Goal: Task Accomplishment & Management: Use online tool/utility

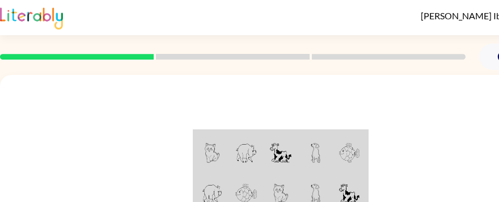
drag, startPoint x: 762, startPoint y: 3, endPoint x: 137, endPoint y: 92, distance: 630.9
click at [137, 92] on div at bounding box center [280, 170] width 561 height 190
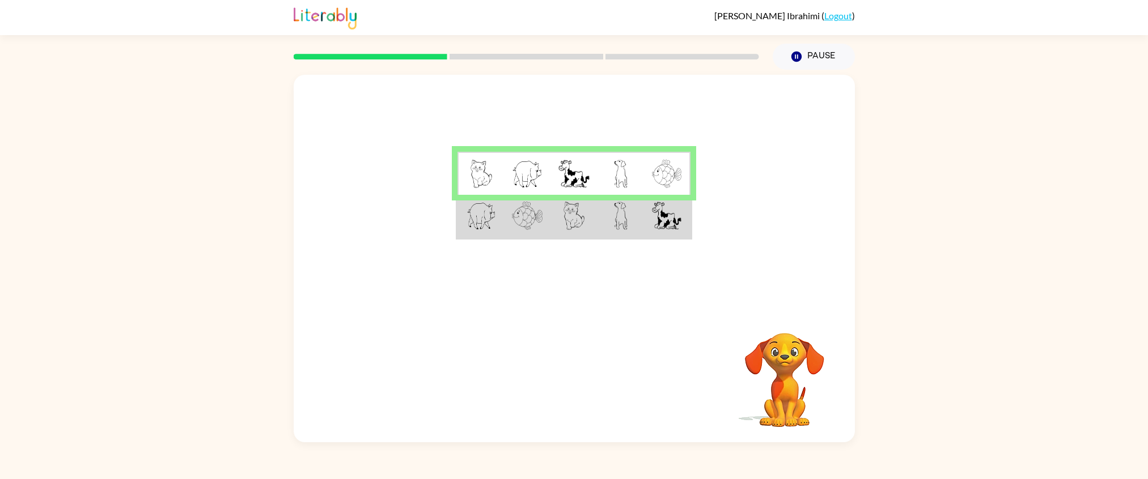
drag, startPoint x: 509, startPoint y: 0, endPoint x: 474, endPoint y: 182, distance: 185.2
click at [474, 182] on img at bounding box center [481, 174] width 22 height 28
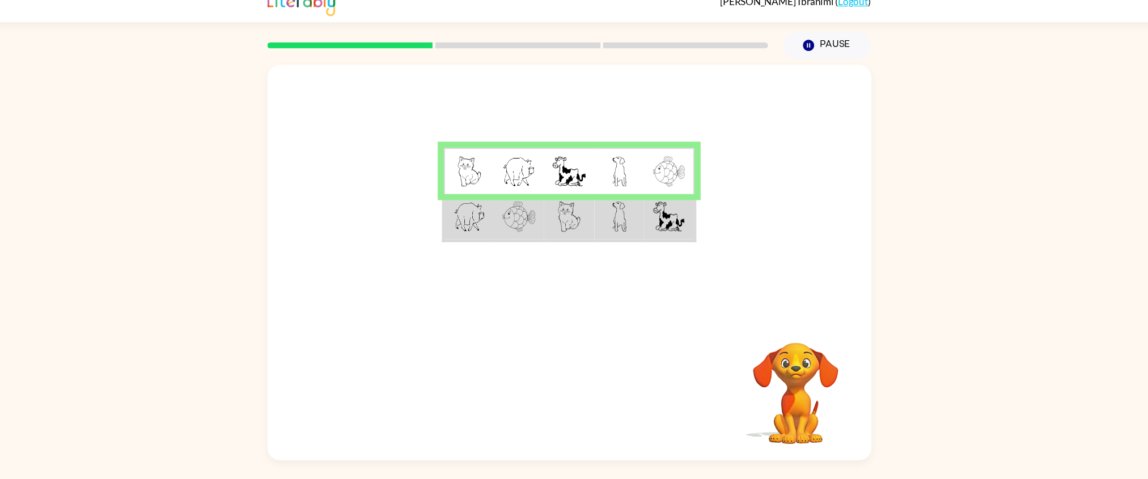
click at [640, 187] on td at bounding box center [620, 174] width 46 height 44
click at [611, 191] on td at bounding box center [620, 174] width 46 height 44
click at [604, 210] on td at bounding box center [620, 217] width 46 height 44
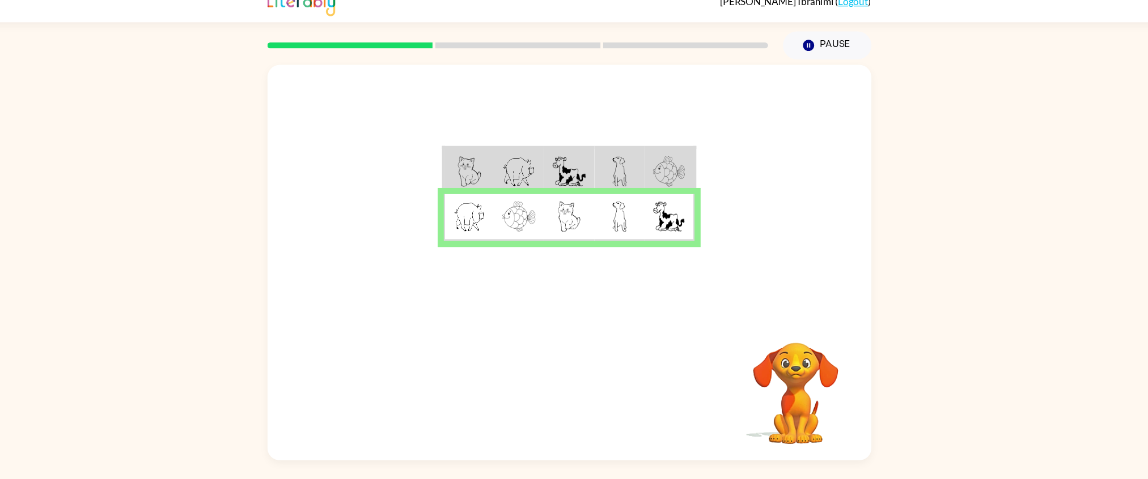
click at [620, 176] on img at bounding box center [621, 174] width 14 height 28
click at [609, 247] on div at bounding box center [574, 192] width 561 height 235
click at [562, 319] on button "button" at bounding box center [574, 378] width 73 height 41
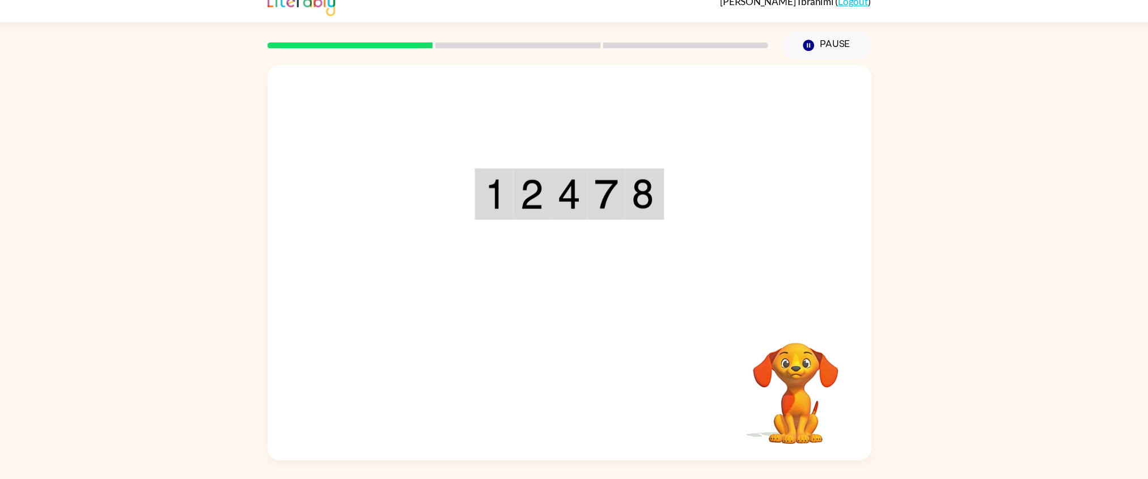
click at [398, 46] on div at bounding box center [526, 57] width 479 height 40
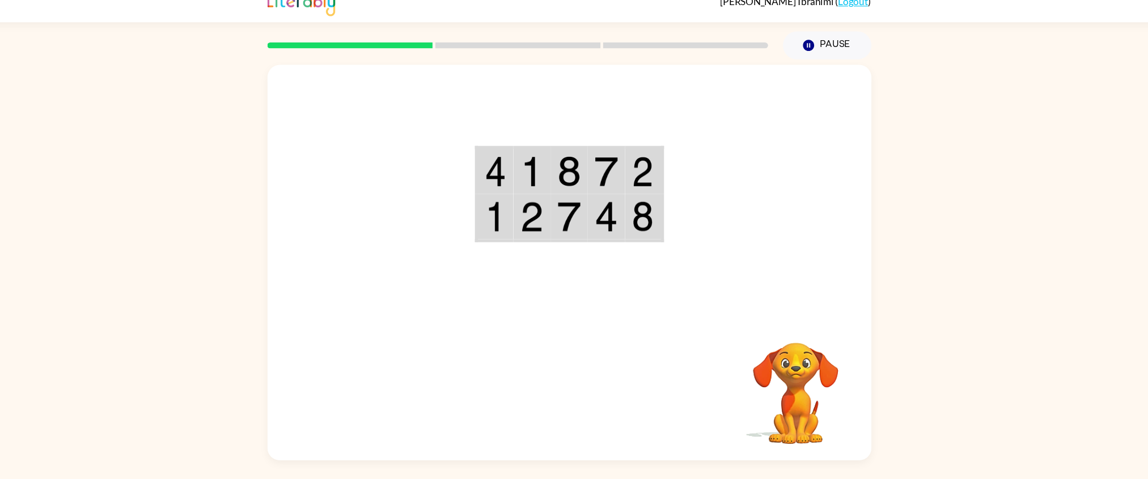
click at [585, 215] on td at bounding box center [573, 217] width 35 height 44
click at [546, 215] on img at bounding box center [539, 216] width 22 height 28
drag, startPoint x: 546, startPoint y: 215, endPoint x: 524, endPoint y: 215, distance: 22.1
click at [524, 215] on td at bounding box center [539, 217] width 35 height 44
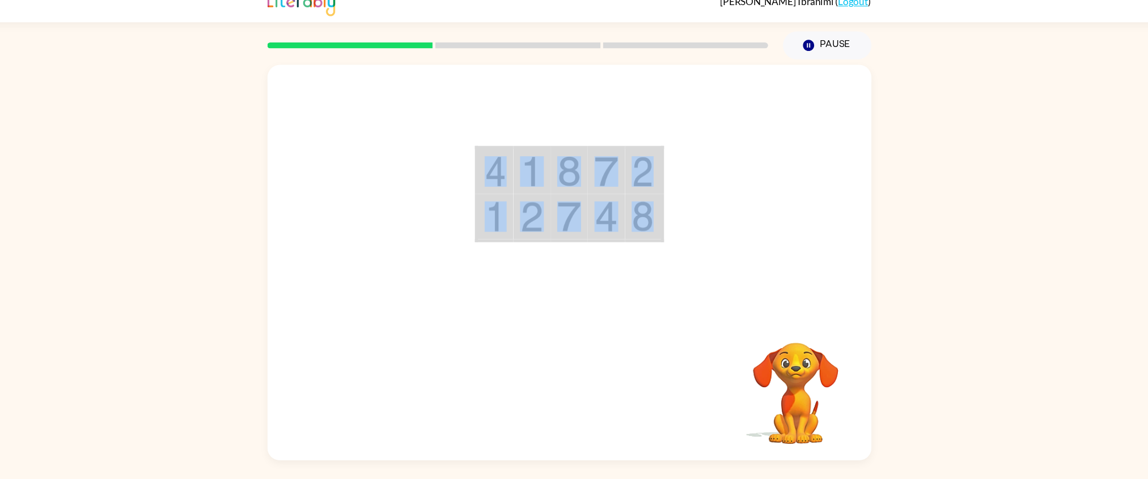
click at [524, 215] on td at bounding box center [539, 217] width 35 height 44
click at [524, 211] on td at bounding box center [539, 217] width 35 height 44
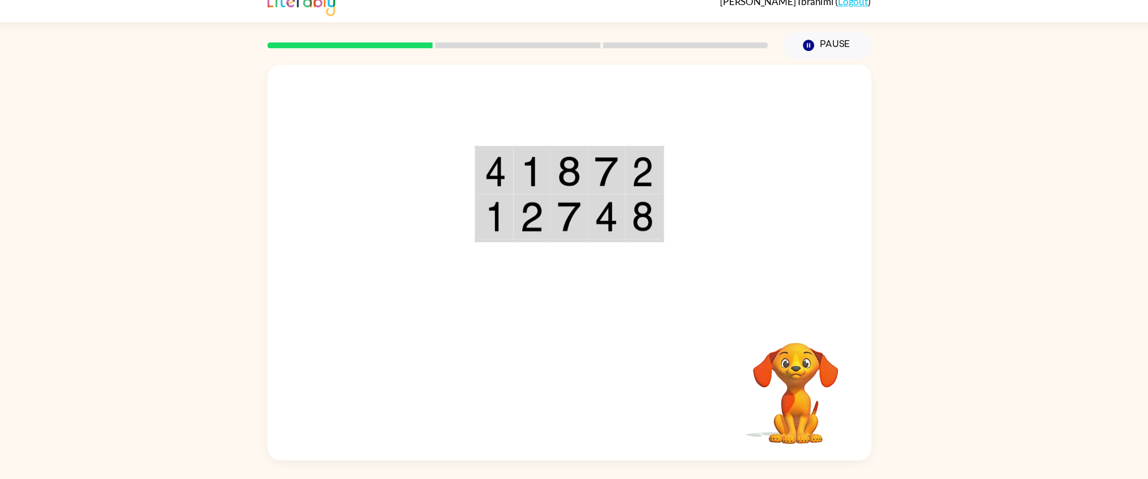
click at [524, 211] on td at bounding box center [539, 217] width 35 height 44
click at [537, 213] on img at bounding box center [539, 216] width 22 height 28
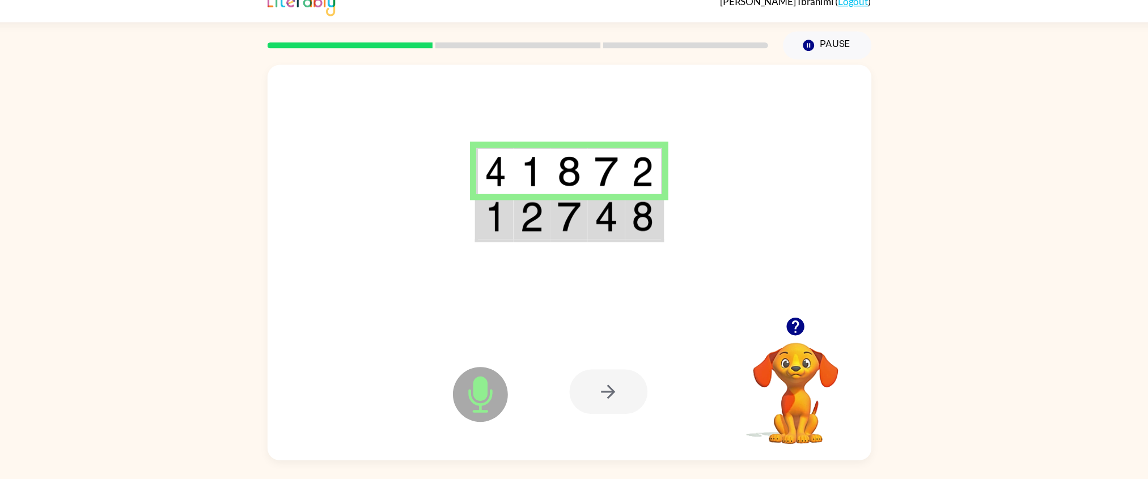
click at [537, 213] on img at bounding box center [539, 216] width 22 height 28
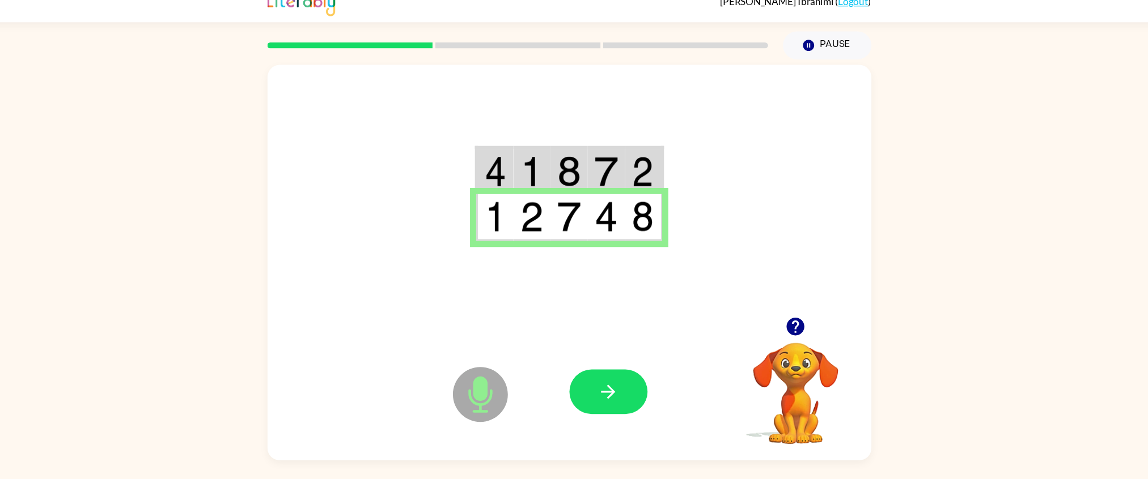
click at [484, 319] on icon at bounding box center [491, 381] width 51 height 51
drag, startPoint x: 484, startPoint y: 373, endPoint x: 644, endPoint y: 200, distance: 235.4
click at [644, 200] on div "Microphone The Microphone is here when it is your turn to talk Your browser mus…" at bounding box center [574, 259] width 561 height 368
drag, startPoint x: 644, startPoint y: 200, endPoint x: 586, endPoint y: 397, distance: 205.0
click at [586, 319] on button "button" at bounding box center [610, 378] width 73 height 41
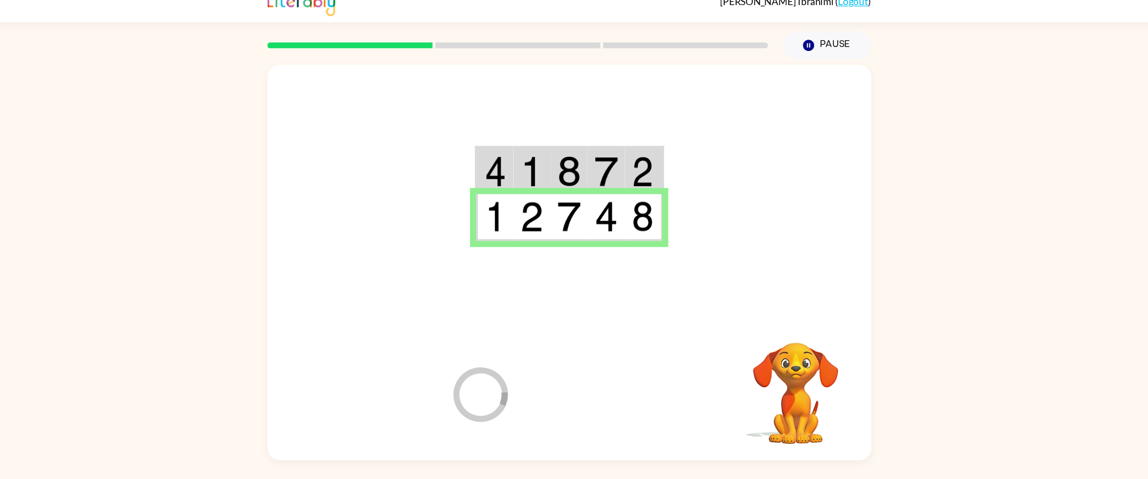
click at [600, 319] on div at bounding box center [657, 379] width 167 height 128
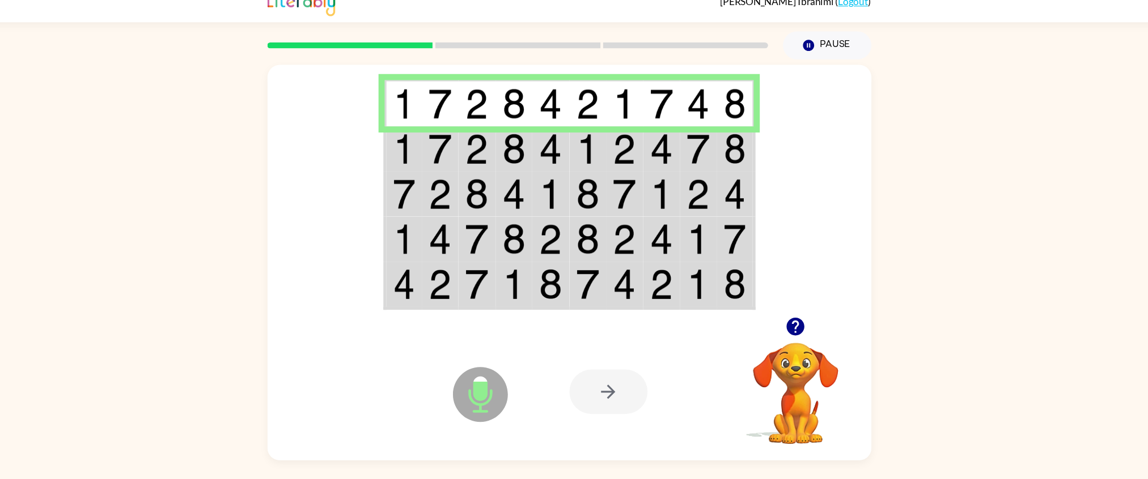
click at [617, 319] on div at bounding box center [610, 378] width 73 height 41
click at [498, 319] on icon at bounding box center [491, 381] width 51 height 51
click at [502, 319] on icon at bounding box center [491, 381] width 51 height 51
click at [430, 170] on td at bounding box center [419, 153] width 35 height 42
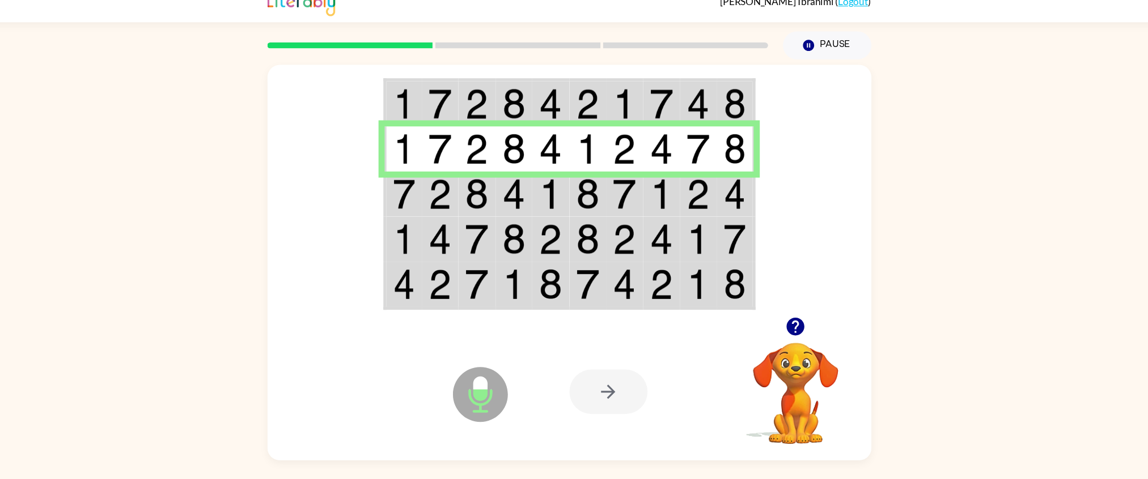
click at [727, 149] on img at bounding box center [727, 153] width 20 height 28
click at [518, 197] on img at bounding box center [523, 195] width 22 height 28
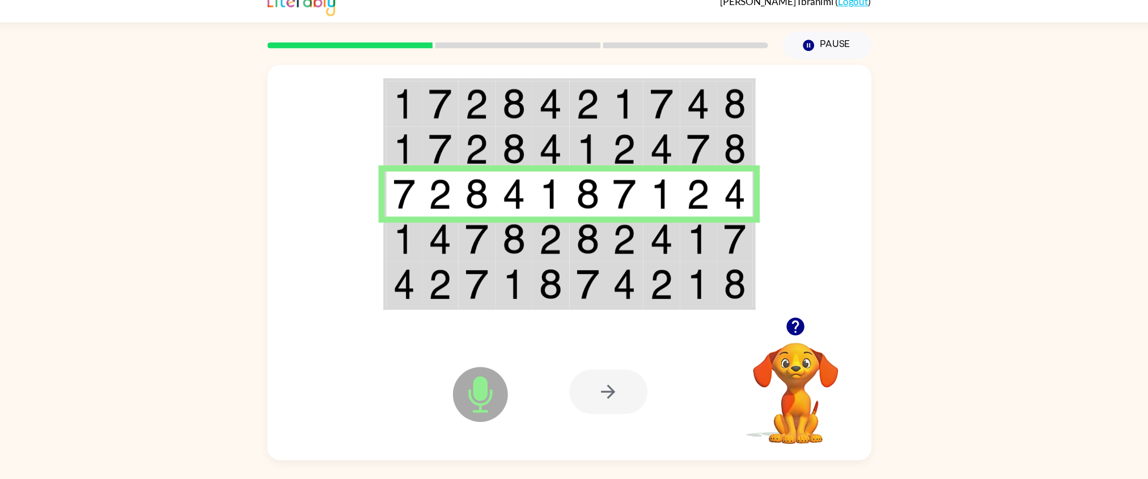
click at [462, 239] on img at bounding box center [454, 237] width 22 height 28
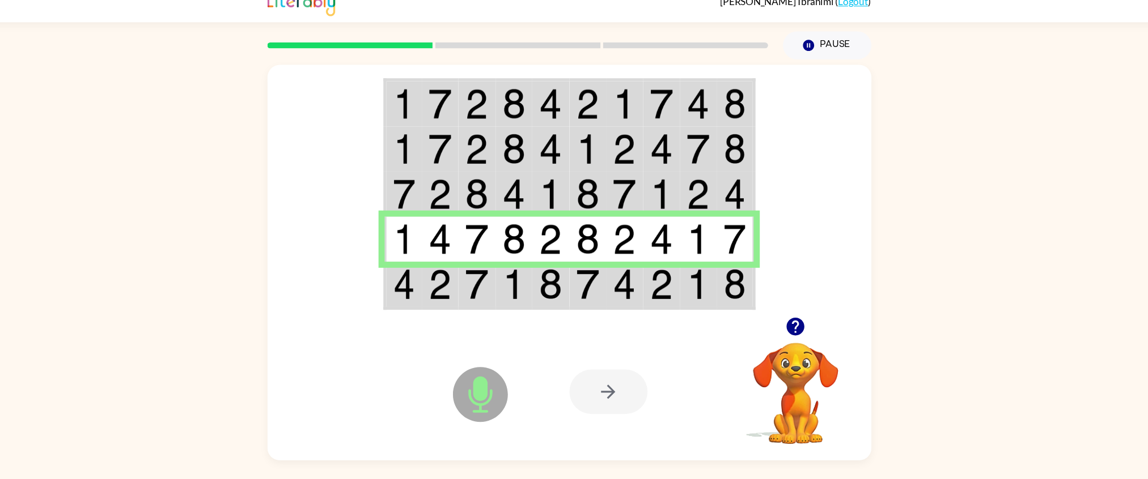
click at [564, 281] on img at bounding box center [557, 279] width 22 height 28
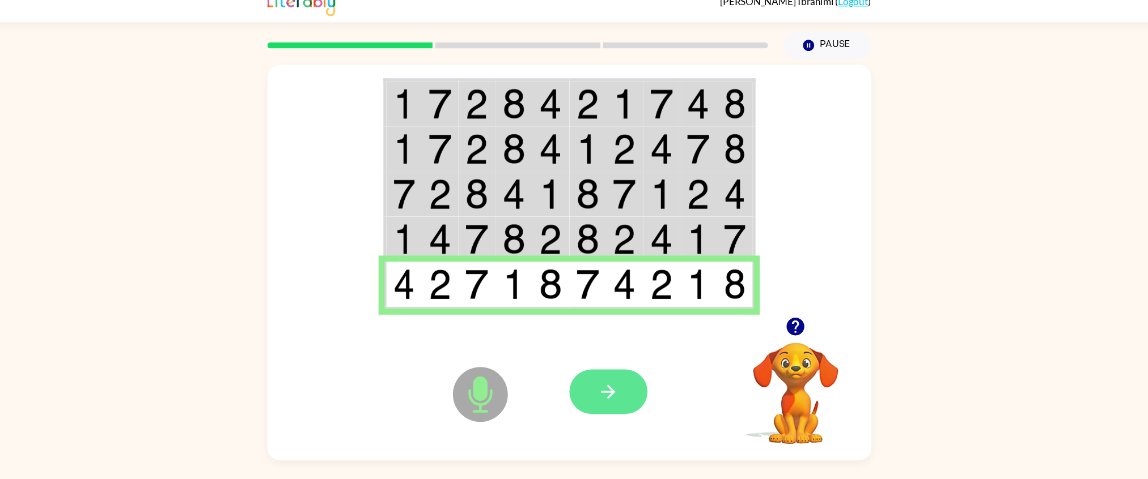
click at [605, 319] on icon "button" at bounding box center [610, 379] width 20 height 20
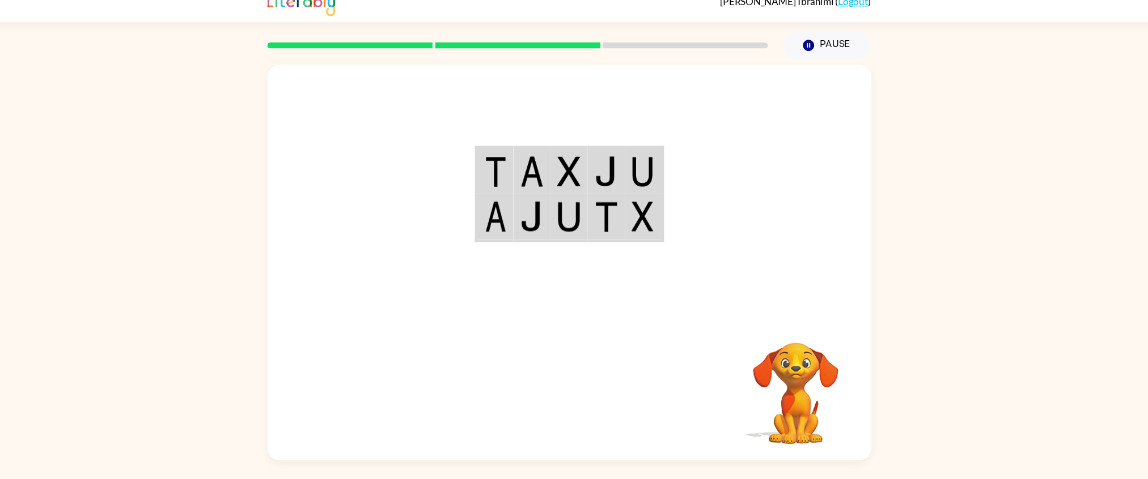
click at [554, 189] on td at bounding box center [539, 174] width 35 height 44
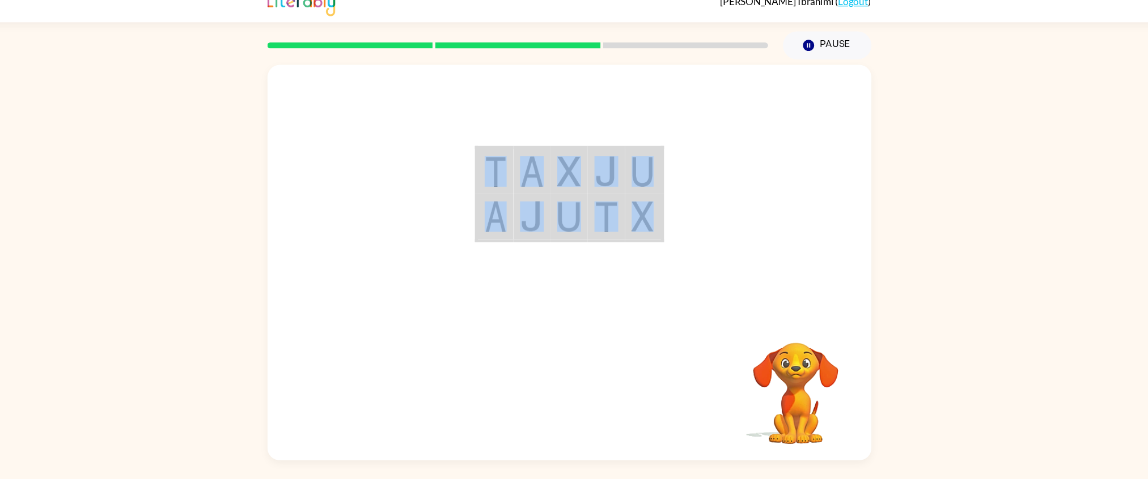
click at [554, 189] on td at bounding box center [539, 174] width 35 height 44
drag, startPoint x: 554, startPoint y: 189, endPoint x: 460, endPoint y: 269, distance: 123.0
click at [460, 269] on div at bounding box center [574, 192] width 561 height 235
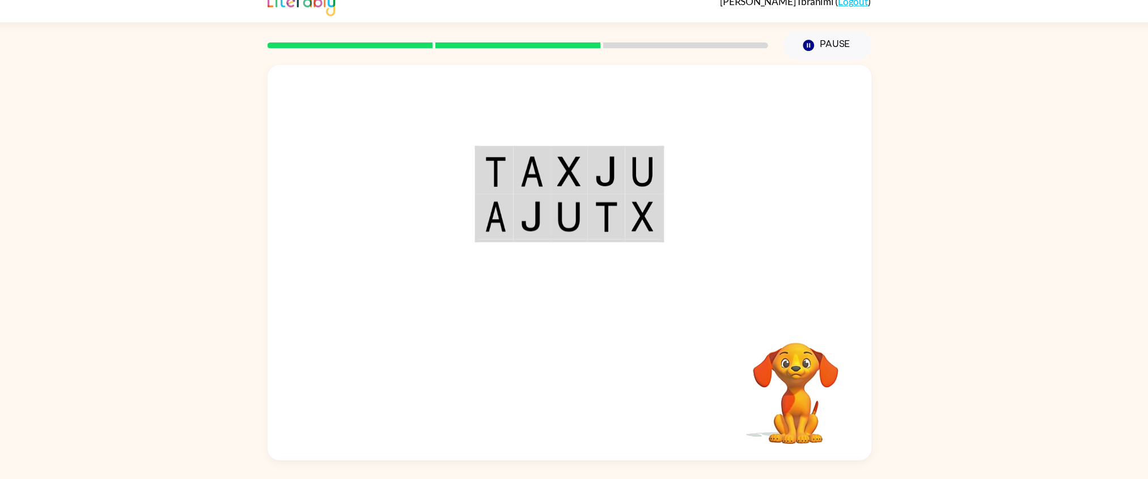
click at [546, 167] on img at bounding box center [539, 174] width 22 height 28
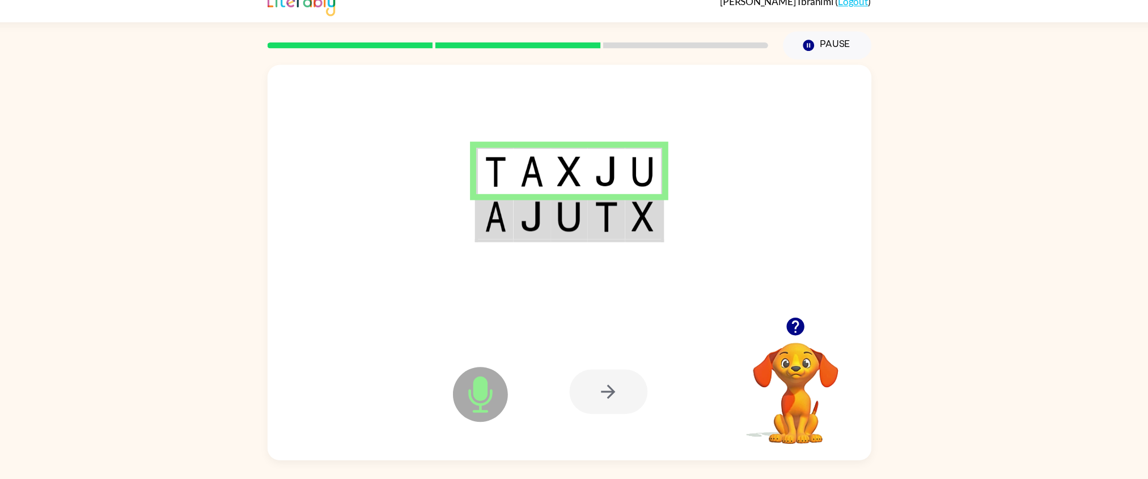
click at [575, 227] on img at bounding box center [574, 216] width 22 height 28
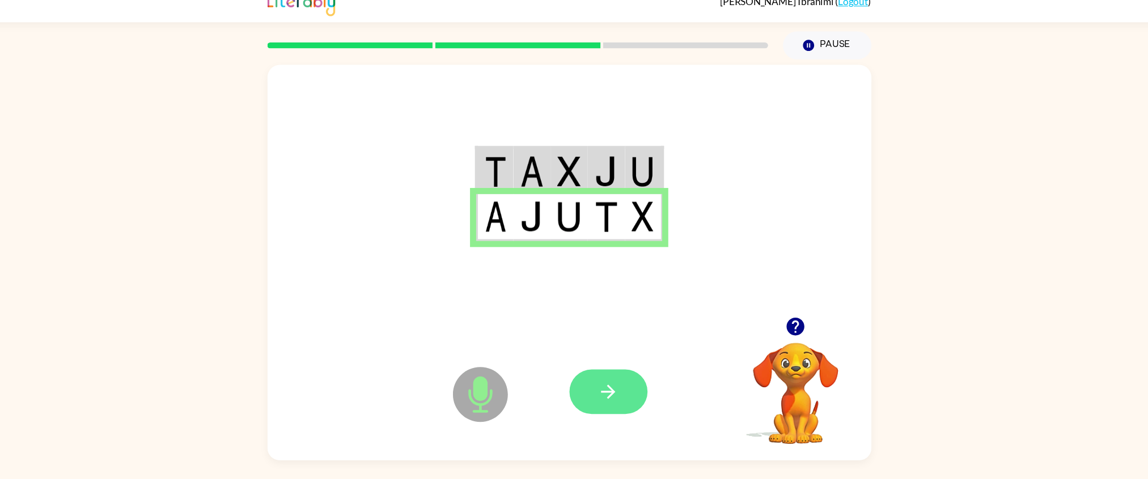
click at [596, 319] on button "button" at bounding box center [610, 378] width 73 height 41
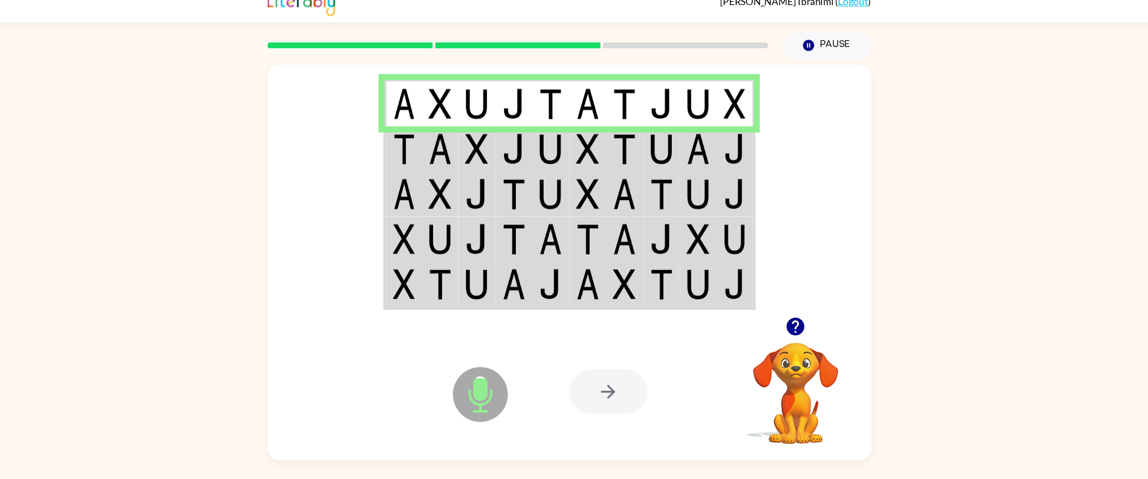
click at [516, 265] on img at bounding box center [523, 279] width 22 height 28
click at [616, 159] on img at bounding box center [625, 153] width 22 height 28
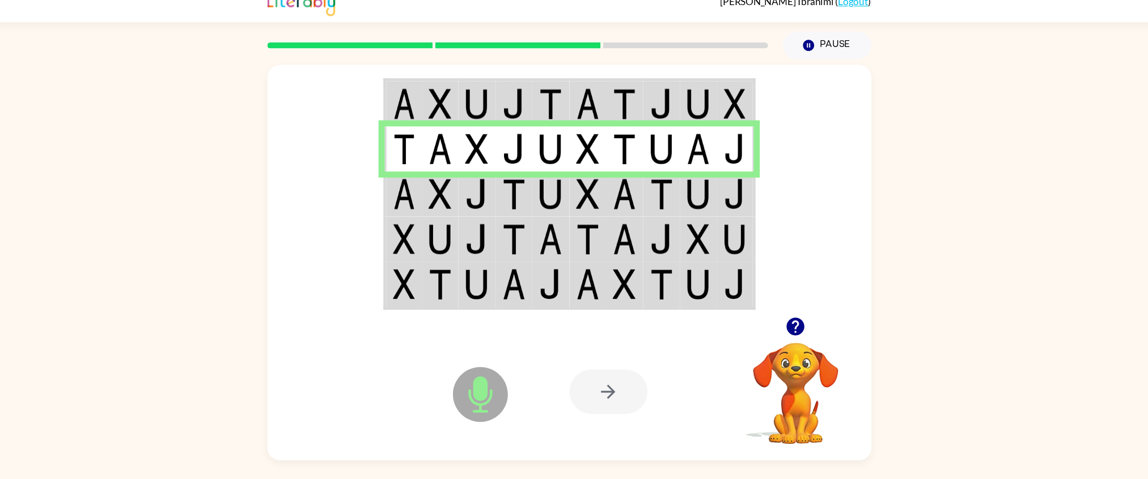
click at [516, 265] on img at bounding box center [523, 279] width 22 height 28
click at [592, 196] on img at bounding box center [591, 195] width 22 height 28
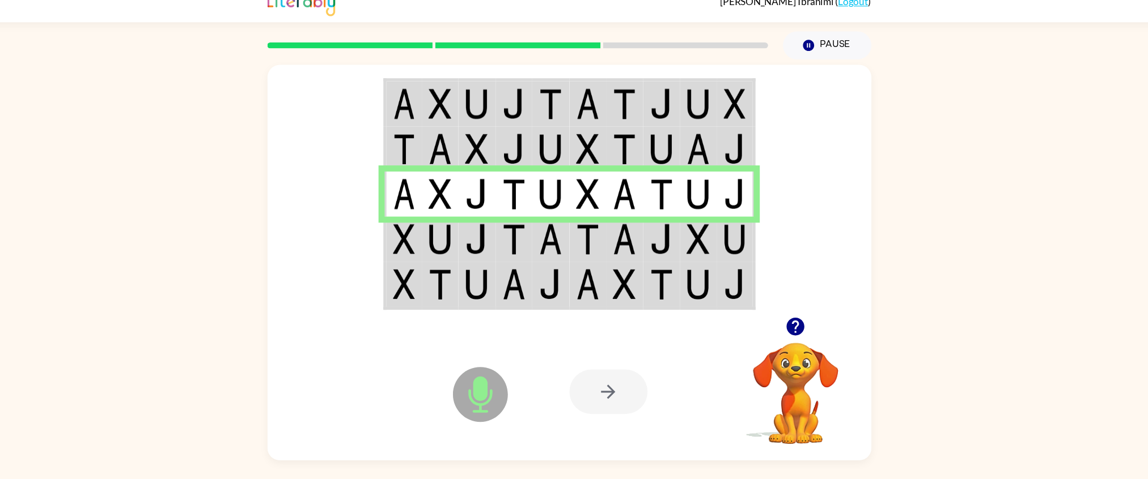
click at [516, 265] on img at bounding box center [523, 279] width 22 height 28
click at [422, 235] on img at bounding box center [420, 237] width 20 height 28
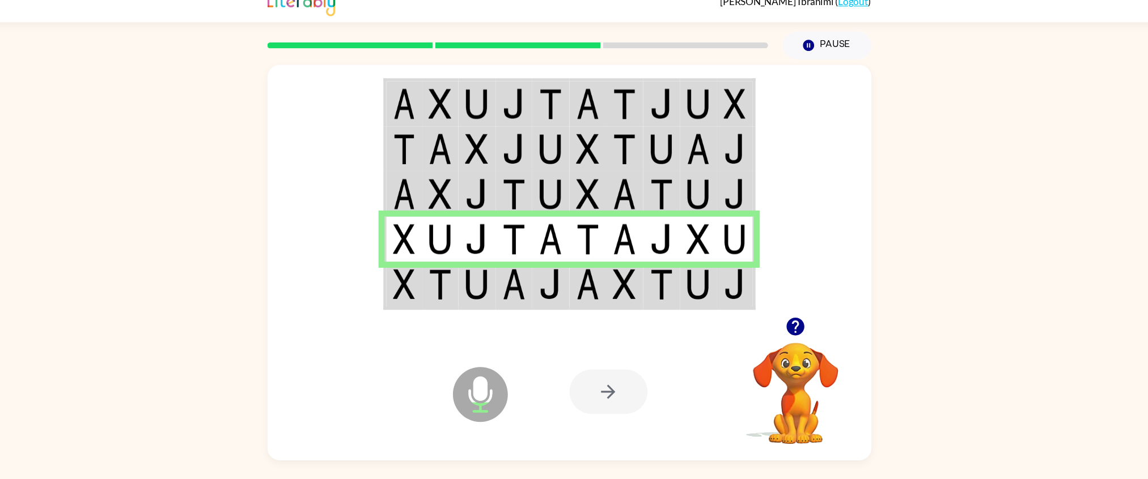
click at [509, 319] on icon at bounding box center [491, 381] width 51 height 51
click at [487, 319] on icon "Microphone The Microphone is here when it is your turn to talk" at bounding box center [548, 395] width 170 height 85
click at [490, 288] on img at bounding box center [488, 279] width 22 height 28
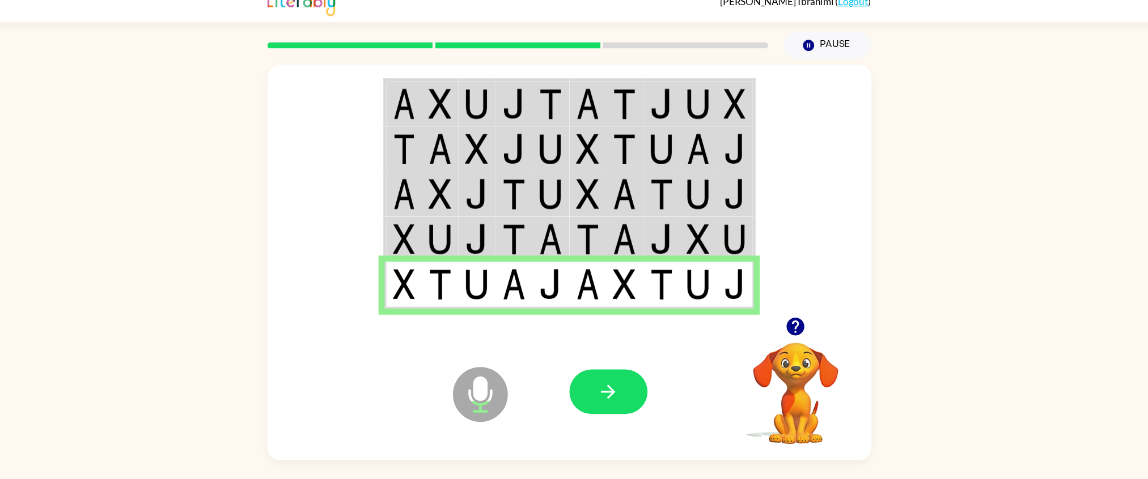
click at [492, 252] on td at bounding box center [488, 237] width 35 height 42
click at [502, 236] on td at bounding box center [488, 237] width 35 height 42
click at [502, 219] on td at bounding box center [488, 237] width 35 height 42
click at [495, 240] on img at bounding box center [488, 237] width 22 height 28
click at [495, 221] on td at bounding box center [488, 237] width 35 height 42
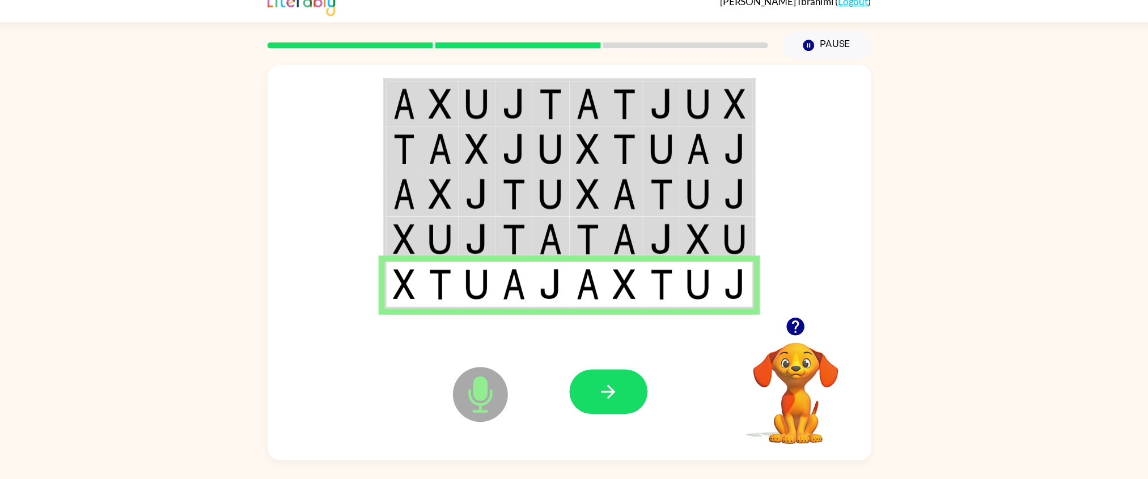
click at [520, 242] on img at bounding box center [523, 237] width 22 height 28
click at [559, 239] on img at bounding box center [557, 237] width 22 height 28
click at [600, 224] on img at bounding box center [591, 237] width 22 height 28
click at [636, 242] on td at bounding box center [625, 237] width 35 height 42
click at [741, 233] on td at bounding box center [728, 237] width 35 height 42
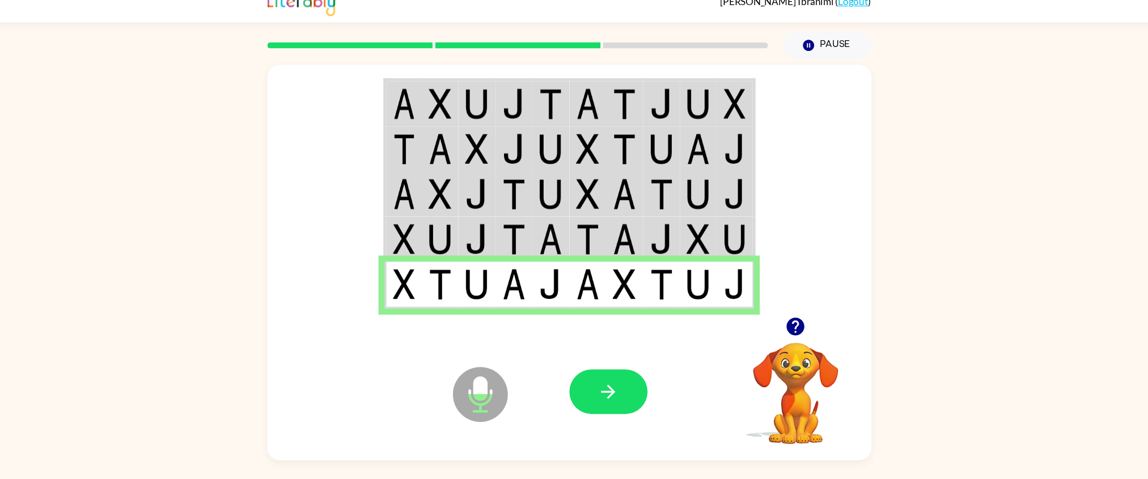
click at [728, 249] on img at bounding box center [727, 237] width 20 height 28
click at [456, 293] on td at bounding box center [454, 280] width 35 height 44
click at [492, 298] on td at bounding box center [488, 280] width 35 height 44
click at [494, 292] on img at bounding box center [488, 279] width 22 height 28
click at [527, 298] on td at bounding box center [522, 280] width 35 height 44
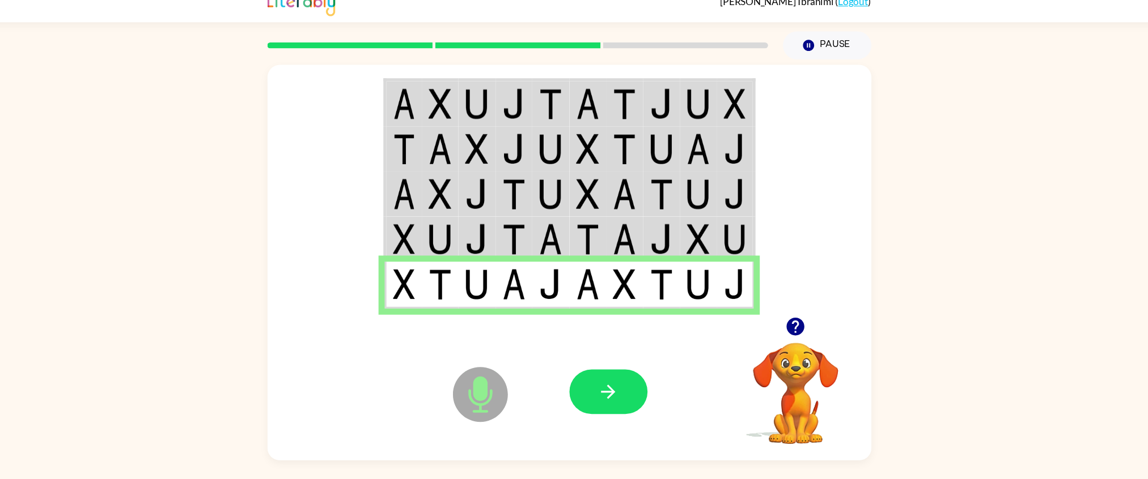
click at [560, 300] on td at bounding box center [556, 280] width 35 height 44
click at [607, 318] on div at bounding box center [657, 379] width 167 height 128
click at [621, 319] on div at bounding box center [657, 379] width 167 height 128
click at [655, 298] on td at bounding box center [660, 280] width 35 height 44
click at [698, 318] on div at bounding box center [657, 379] width 167 height 128
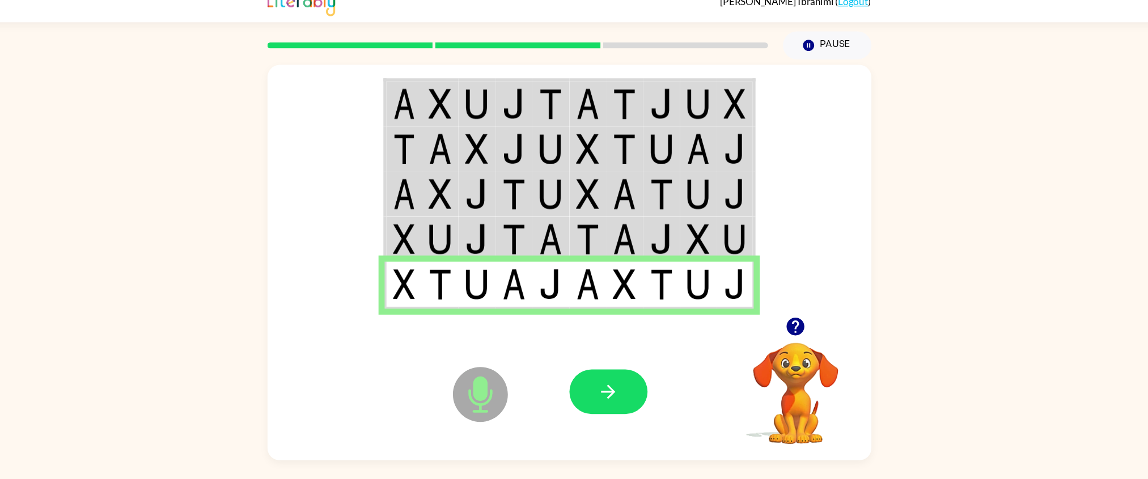
click at [728, 296] on td at bounding box center [728, 280] width 35 height 44
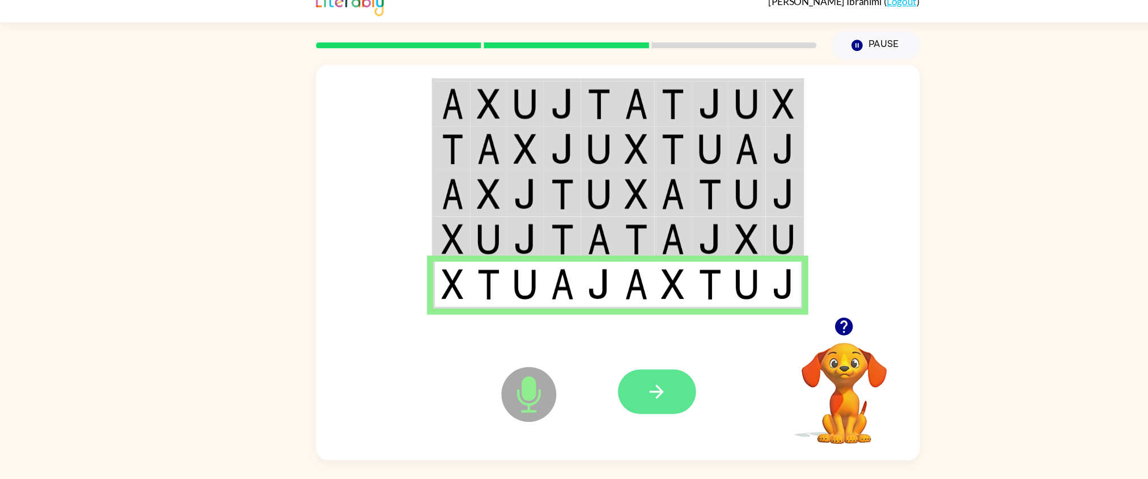
click at [634, 319] on button "button" at bounding box center [610, 378] width 73 height 41
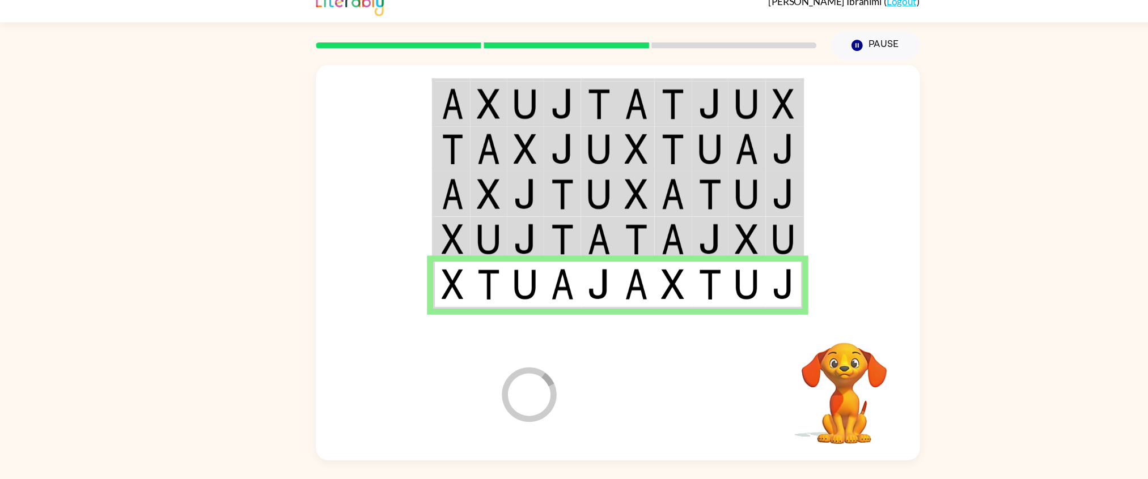
click at [609, 319] on div at bounding box center [657, 379] width 167 height 128
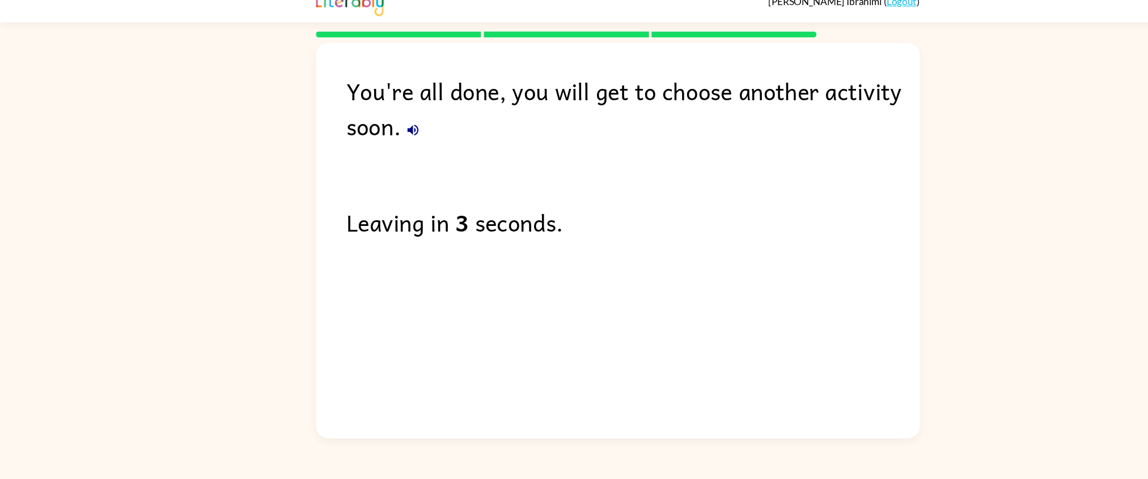
click at [383, 134] on icon "button" at bounding box center [384, 135] width 10 height 10
